Goal: Task Accomplishment & Management: Manage account settings

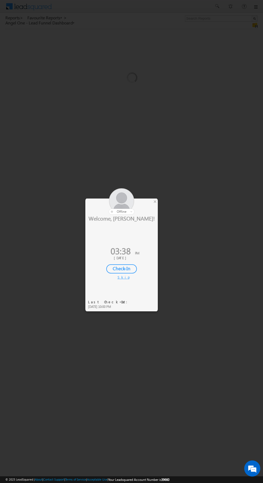
click at [156, 199] on div "×" at bounding box center [155, 202] width 6 height 6
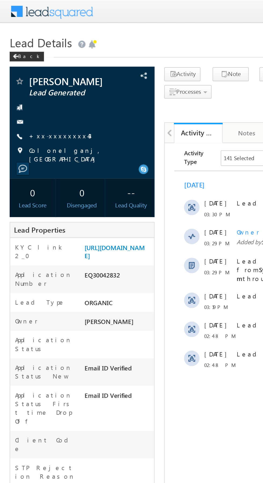
click at [28, 74] on link "+xx-xxxxxxxx43" at bounding box center [33, 75] width 35 height 5
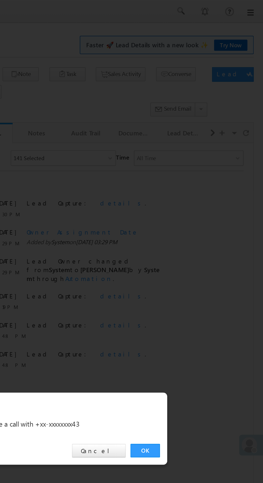
click at [196, 249] on link "OK" at bounding box center [198, 251] width 16 height 8
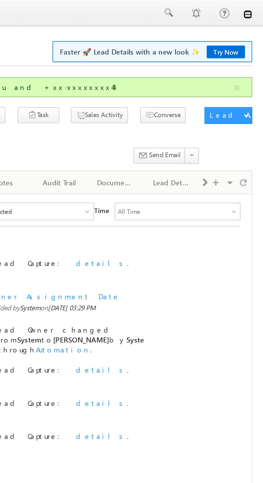
click at [255, 8] on link at bounding box center [256, 7] width 4 height 4
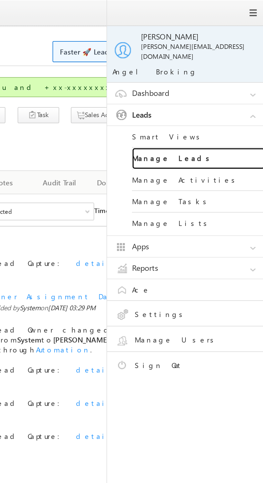
click at [210, 72] on link "Manage Leads" at bounding box center [232, 77] width 65 height 10
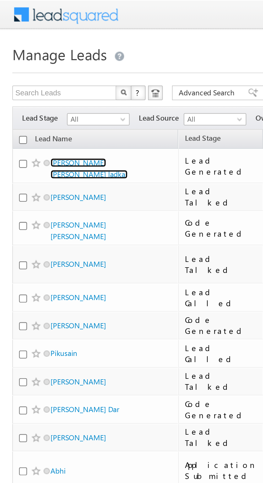
click at [38, 71] on link "Varsha dinesh ladkar" at bounding box center [39, 73] width 34 height 9
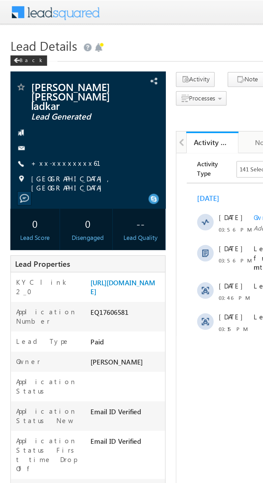
click at [34, 82] on link "+xx-xxxxxxxx61" at bounding box center [37, 84] width 43 height 5
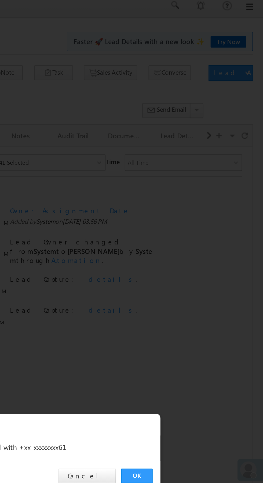
click at [197, 249] on link "OK" at bounding box center [198, 251] width 16 height 8
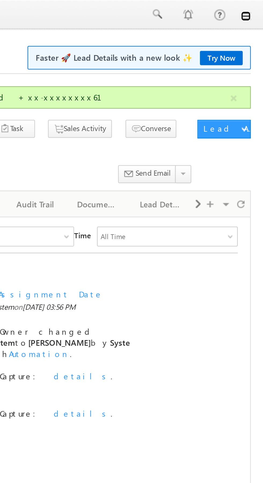
click at [256, 8] on link at bounding box center [256, 7] width 4 height 4
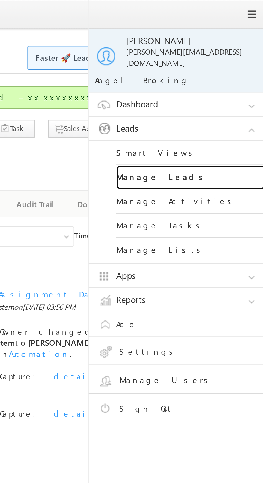
click at [235, 72] on link "Manage Leads" at bounding box center [232, 77] width 65 height 10
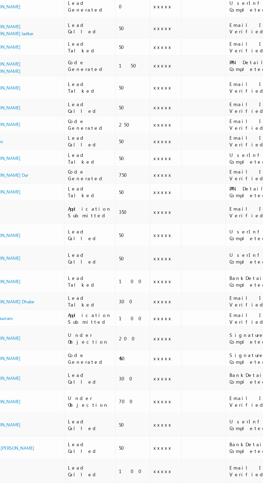
scroll to position [0, 1]
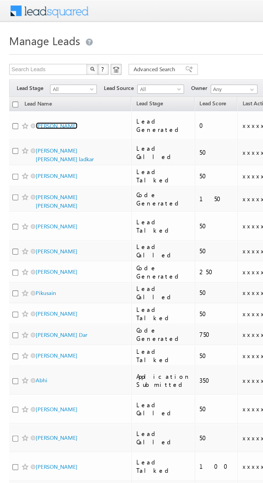
click at [38, 72] on link "Girija Kant Tripathi" at bounding box center [33, 74] width 24 height 4
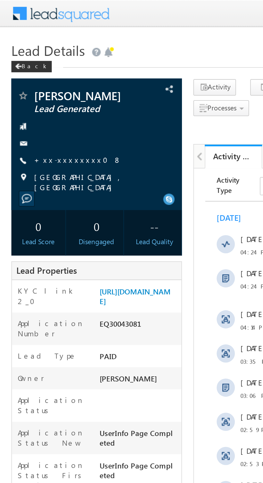
click at [31, 73] on link "+xx-xxxxxxxx08" at bounding box center [36, 75] width 41 height 5
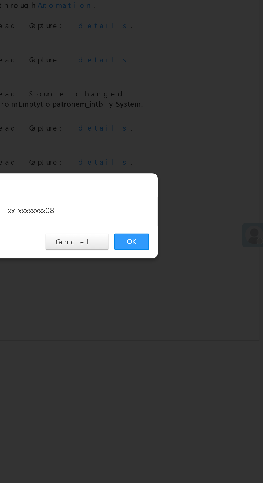
click at [197, 252] on link "OK" at bounding box center [198, 251] width 16 height 8
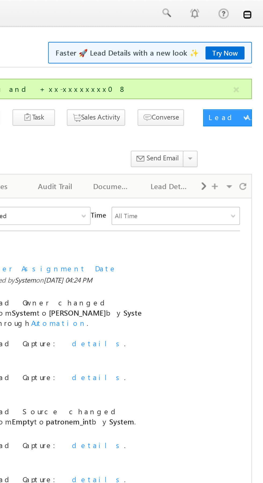
click at [255, 7] on link at bounding box center [256, 7] width 4 height 4
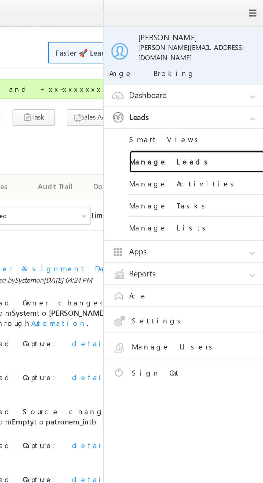
click at [208, 73] on link "Manage Leads" at bounding box center [232, 77] width 65 height 10
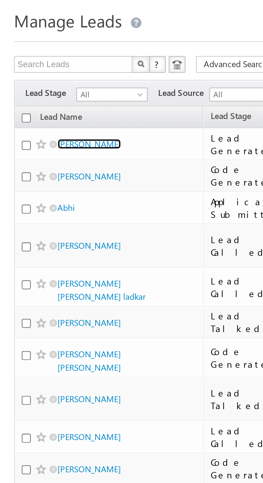
click at [34, 70] on link "[PERSON_NAME]" at bounding box center [34, 71] width 24 height 4
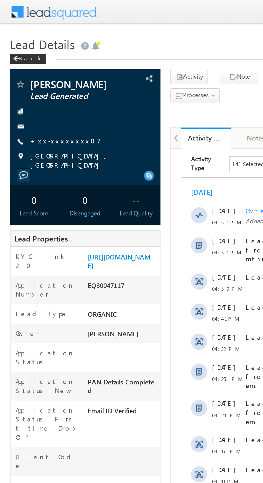
click at [30, 83] on span "Nagpur, Maharashtra" at bounding box center [48, 86] width 64 height 10
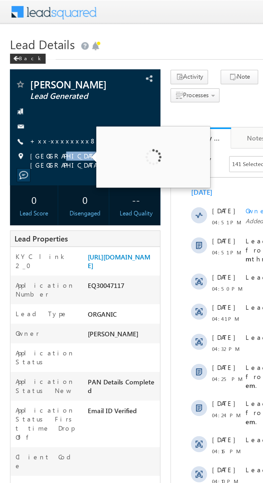
click at [34, 59] on div at bounding box center [45, 59] width 75 height 5
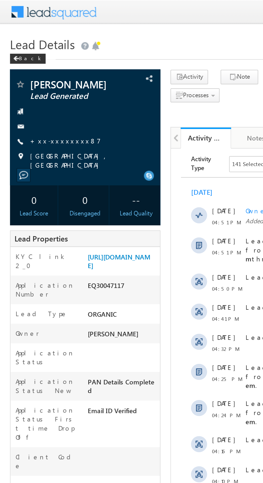
click at [28, 73] on link "+xx-xxxxxxxx87" at bounding box center [35, 75] width 38 height 5
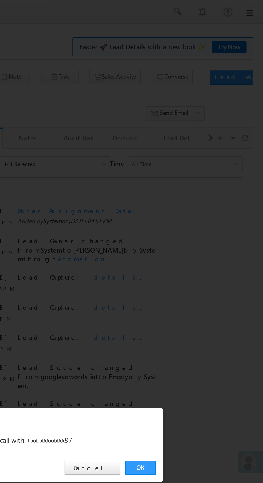
click at [197, 250] on link "OK" at bounding box center [198, 251] width 16 height 8
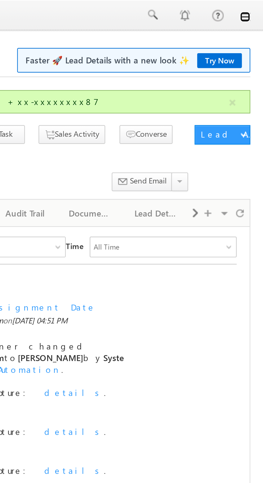
click at [256, 9] on link at bounding box center [256, 7] width 4 height 4
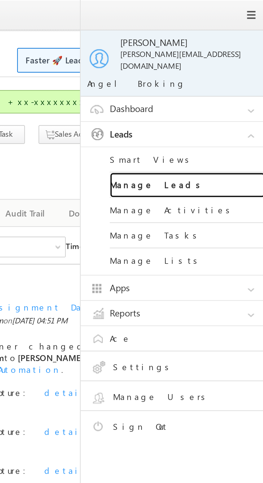
click at [231, 75] on link "Manage Leads" at bounding box center [232, 77] width 65 height 10
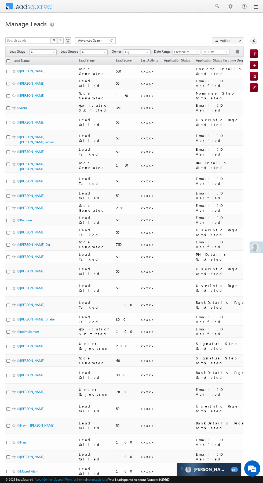
scroll to position [0, 2]
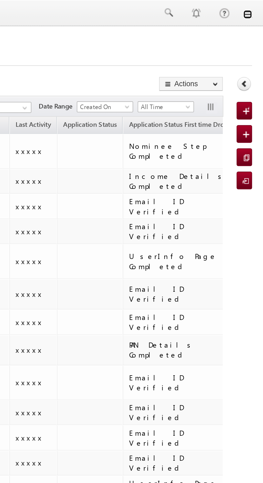
click at [258, 8] on link at bounding box center [256, 7] width 4 height 4
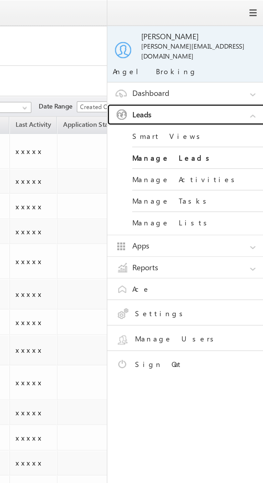
click at [235, 52] on link "Leads" at bounding box center [228, 56] width 81 height 10
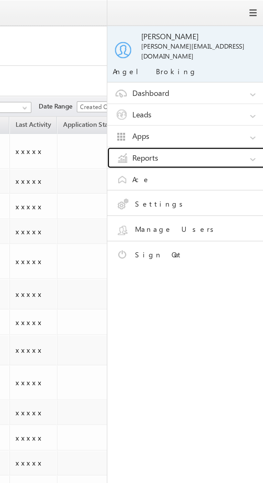
click at [238, 72] on link "Reports" at bounding box center [228, 77] width 81 height 10
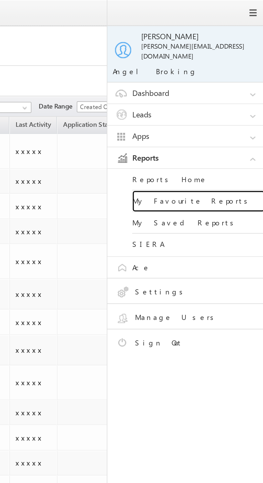
click at [242, 94] on link "My Favourite Reports" at bounding box center [232, 97] width 65 height 10
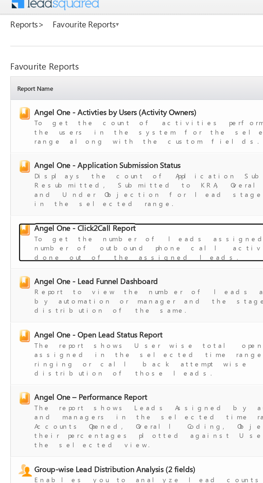
click at [54, 121] on span "Angel One - Click2Call Report" at bounding box center [44, 123] width 53 height 5
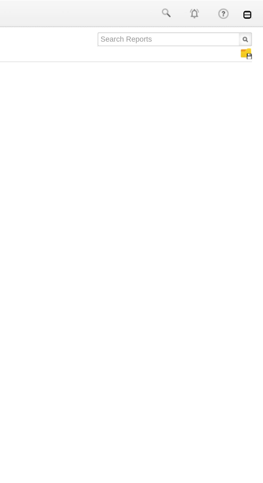
click at [256, 7] on link at bounding box center [256, 7] width 4 height 4
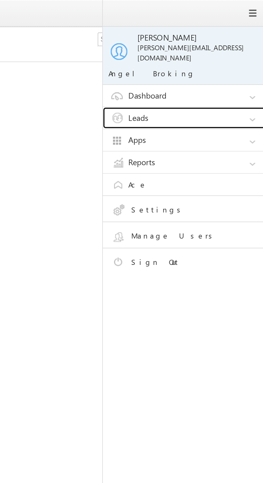
click at [236, 52] on link "Leads" at bounding box center [228, 56] width 81 height 10
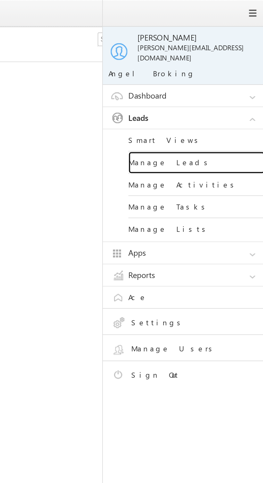
click at [234, 74] on link "Manage Leads" at bounding box center [232, 77] width 65 height 10
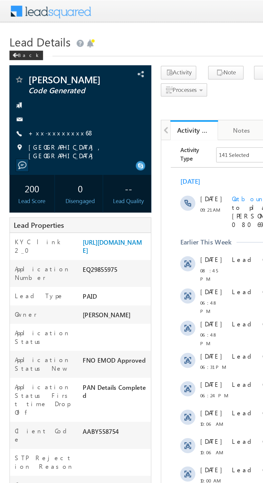
click at [30, 75] on link "+xx-xxxxxxxx68" at bounding box center [34, 75] width 37 height 5
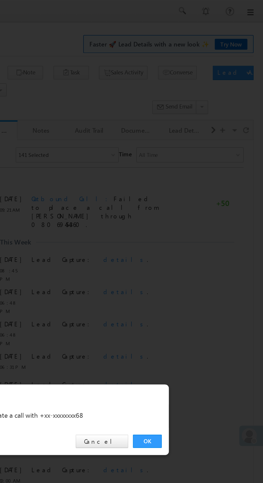
click at [201, 248] on link "OK" at bounding box center [198, 251] width 16 height 8
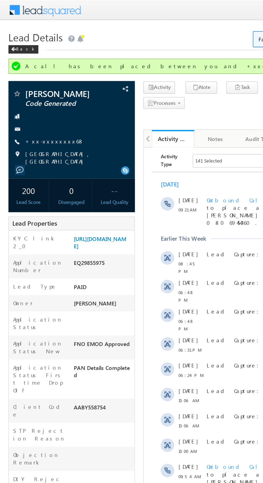
click at [36, 89] on link "+xx-xxxxxxxx68" at bounding box center [34, 90] width 37 height 5
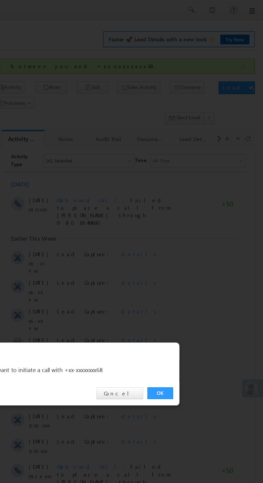
click at [200, 249] on link "OK" at bounding box center [198, 251] width 16 height 8
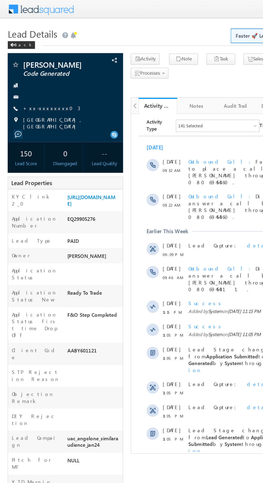
click at [33, 74] on link "+xx-xxxxxxxx03" at bounding box center [36, 75] width 40 height 5
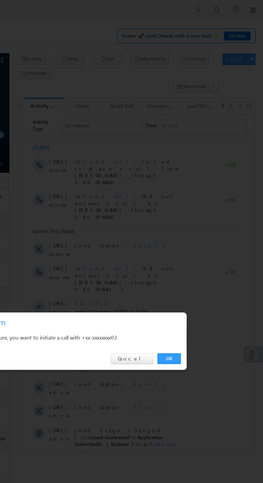
click at [198, 251] on link "OK" at bounding box center [198, 251] width 16 height 8
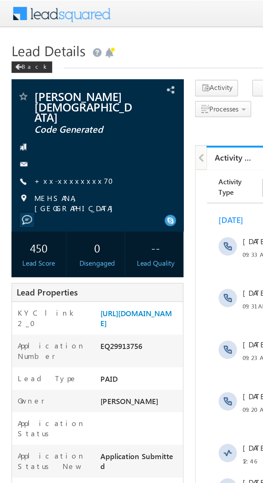
click at [32, 82] on link "+xx-xxxxxxxx70" at bounding box center [36, 84] width 40 height 5
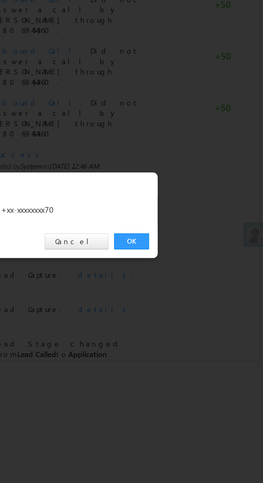
click at [197, 248] on link "OK" at bounding box center [198, 251] width 16 height 8
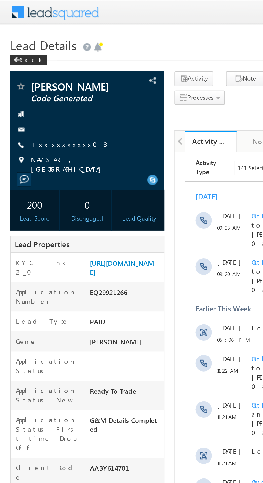
click at [32, 75] on link "+xx-xxxxxxxx03" at bounding box center [36, 75] width 40 height 5
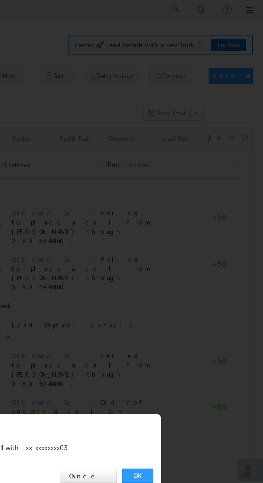
click at [195, 248] on link "OK" at bounding box center [198, 251] width 16 height 8
